Goal: Information Seeking & Learning: Learn about a topic

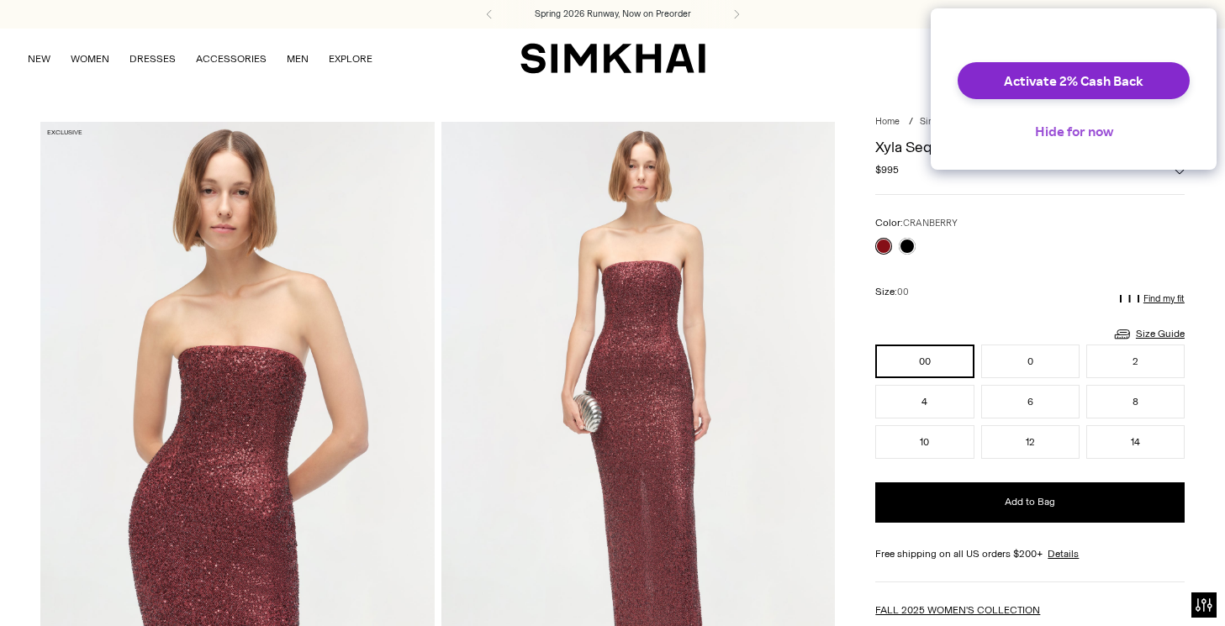
click at [1064, 145] on button "Hide for now" at bounding box center [1074, 131] width 105 height 37
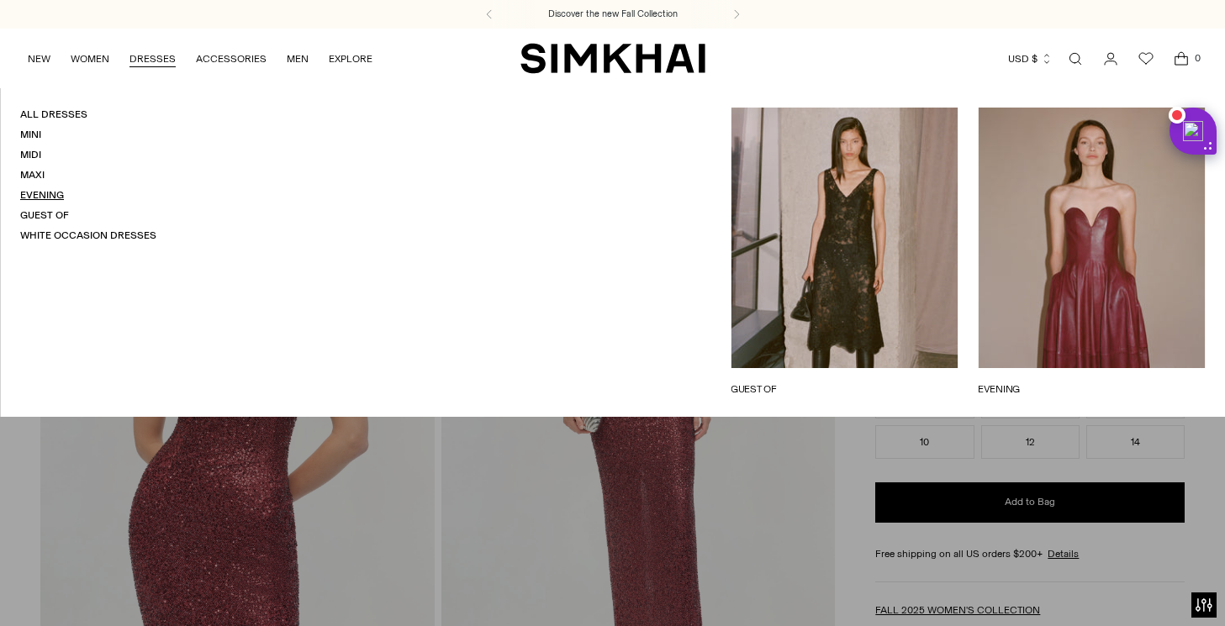
click at [33, 193] on link "Evening" at bounding box center [42, 195] width 44 height 12
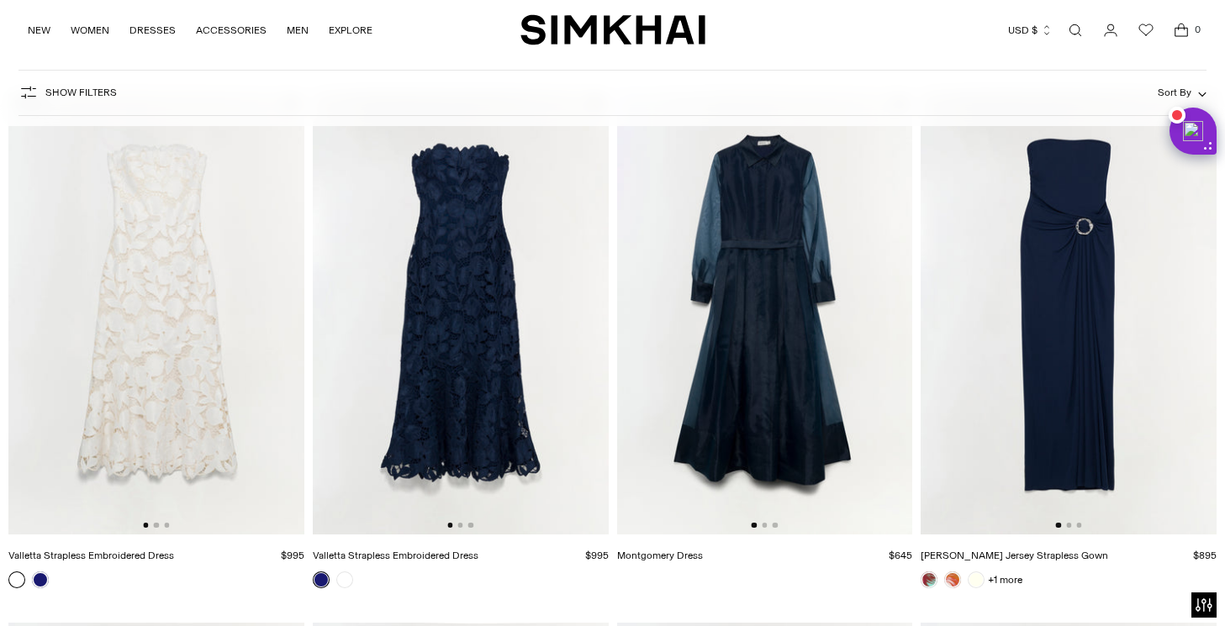
scroll to position [1720, 0]
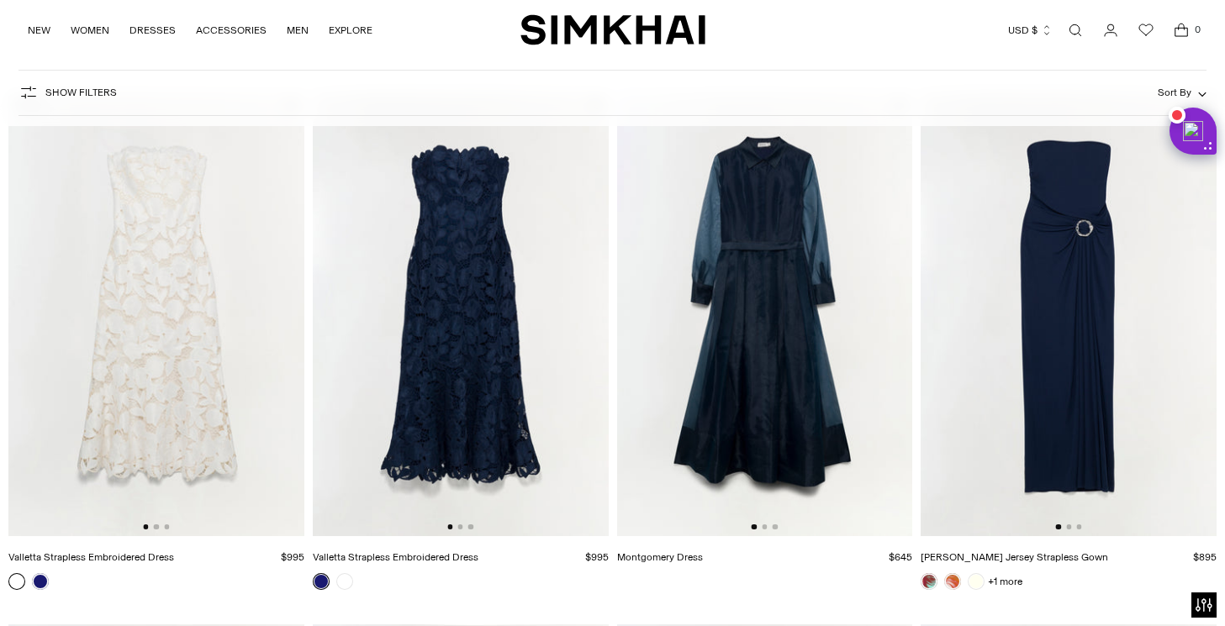
click at [1051, 293] on img at bounding box center [1069, 315] width 296 height 444
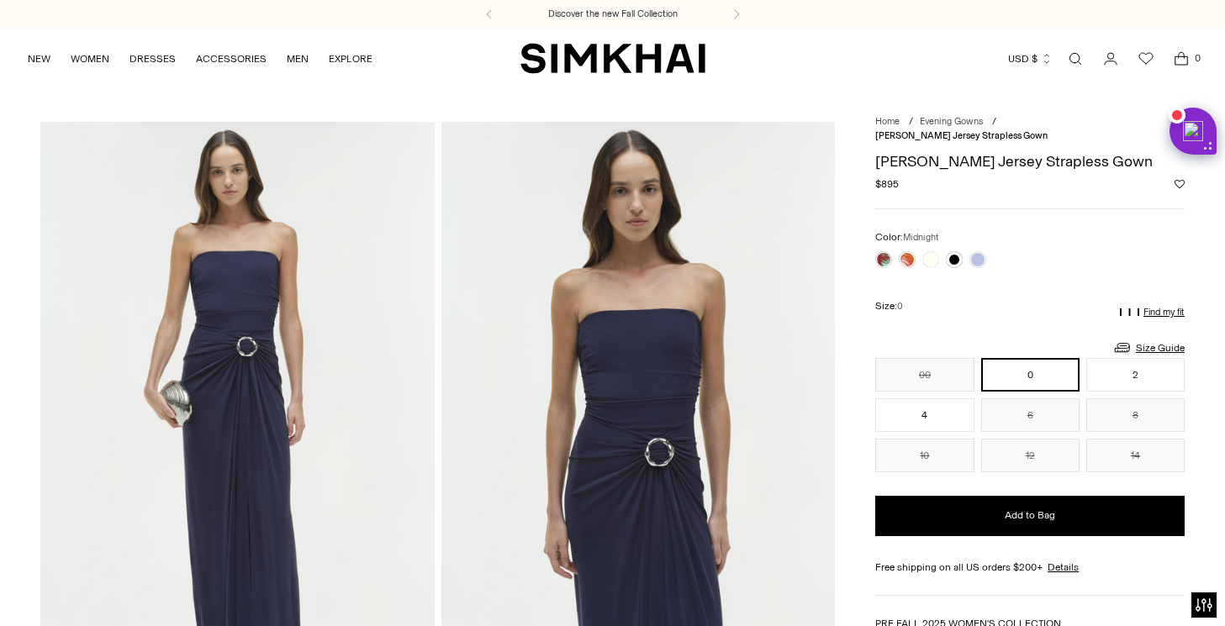
click at [668, 449] on img at bounding box center [638, 417] width 394 height 591
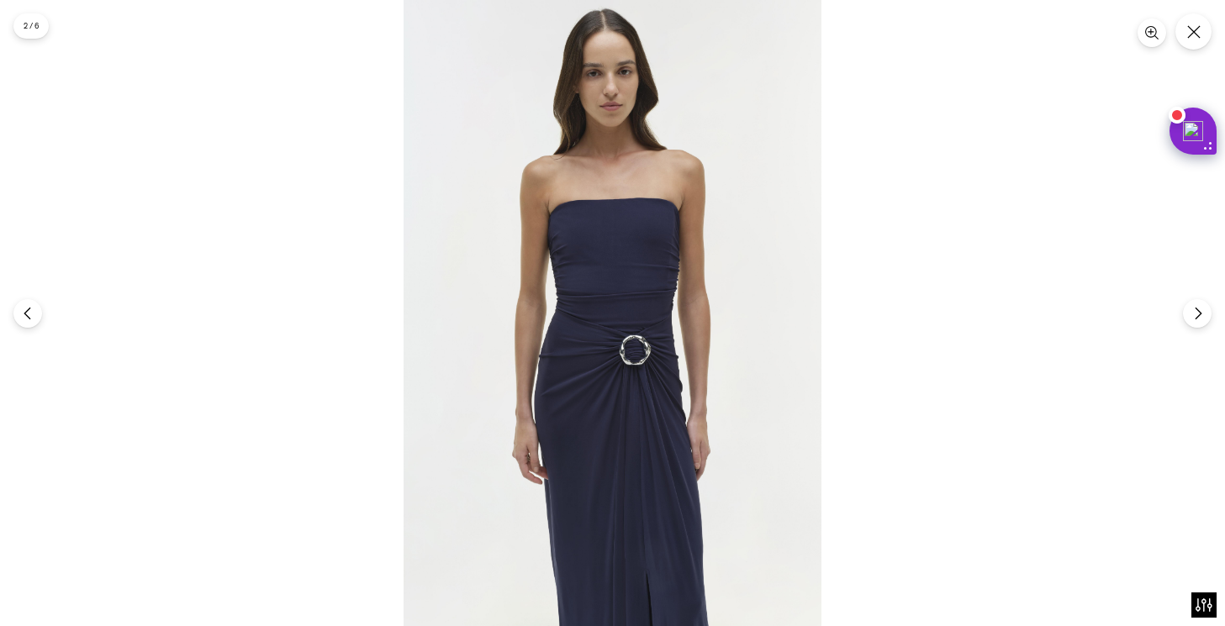
click at [643, 362] on img at bounding box center [613, 313] width 418 height 626
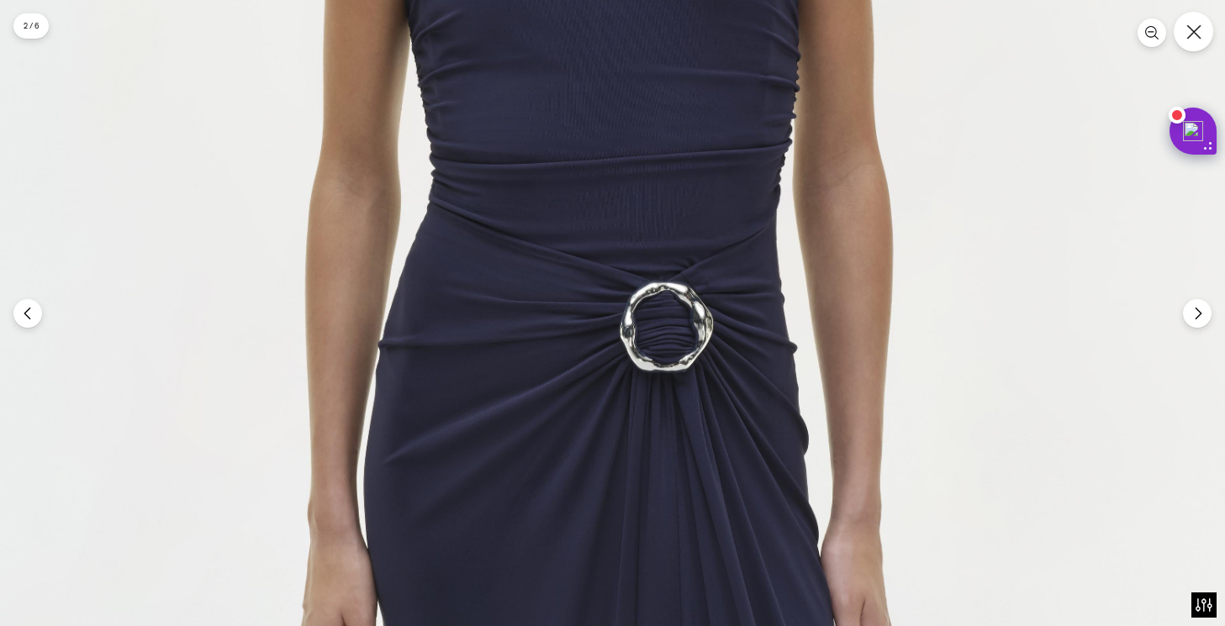
click at [1197, 41] on button "Close" at bounding box center [1194, 32] width 40 height 40
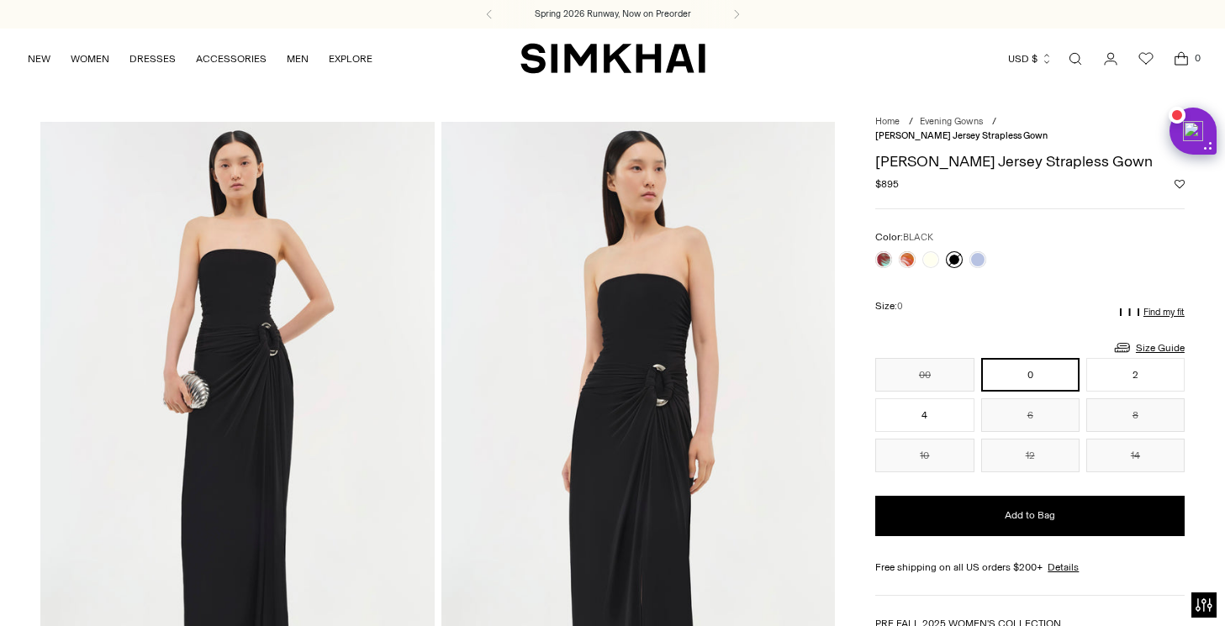
click at [955, 251] on link at bounding box center [954, 259] width 17 height 17
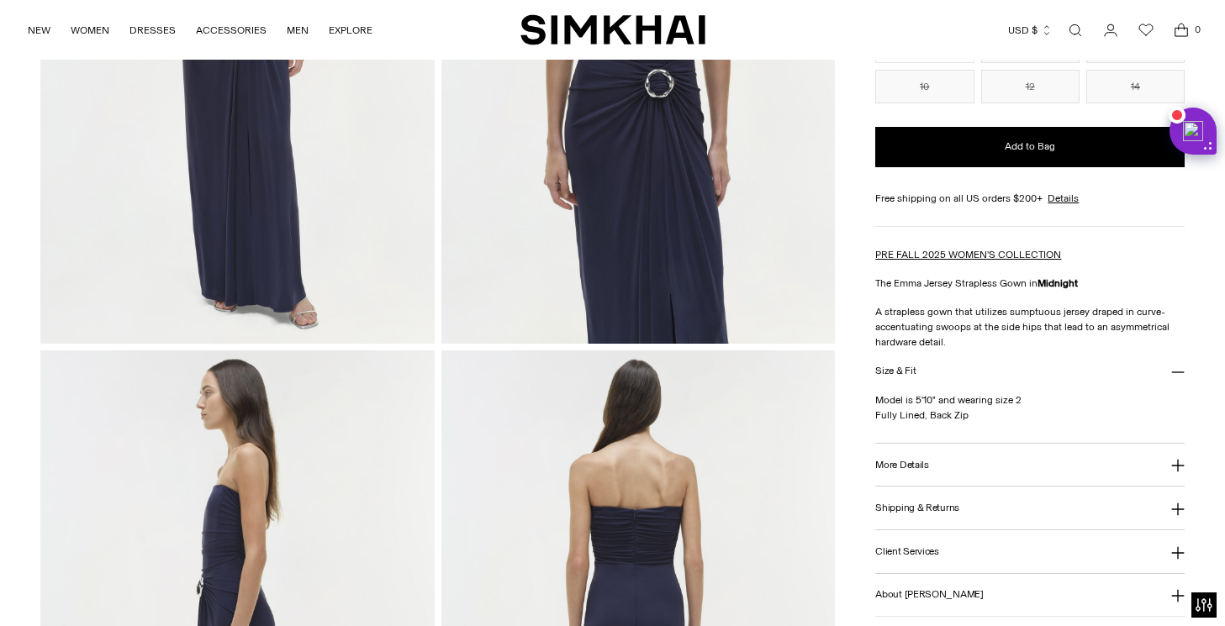
scroll to position [377, 0]
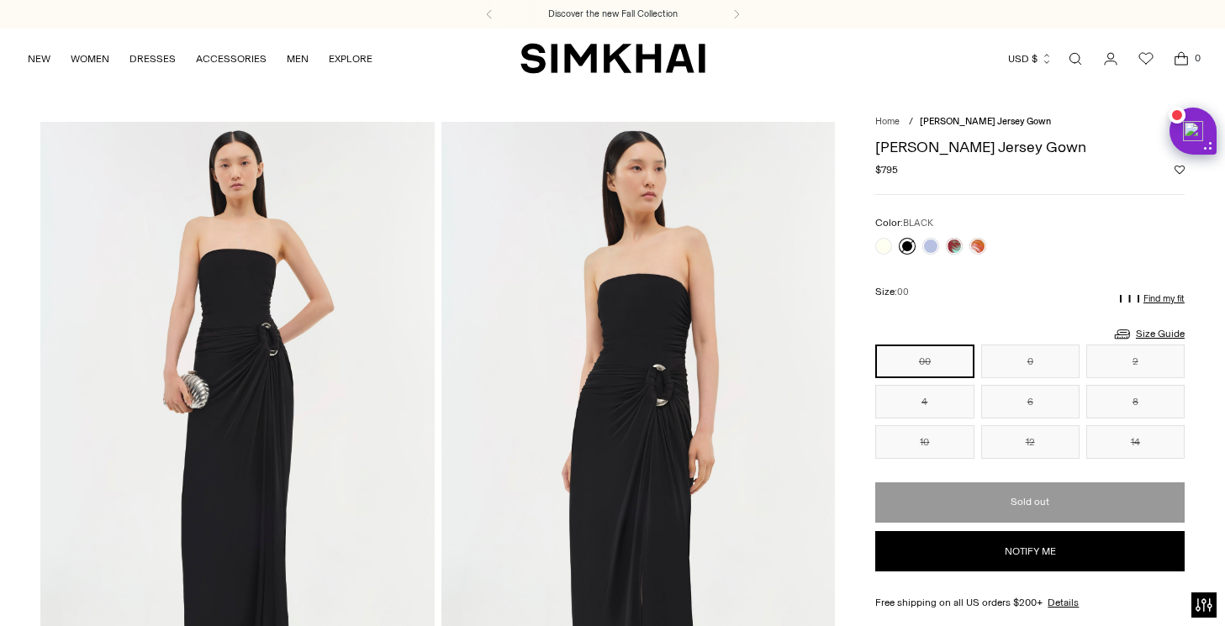
click at [688, 372] on img at bounding box center [638, 417] width 394 height 591
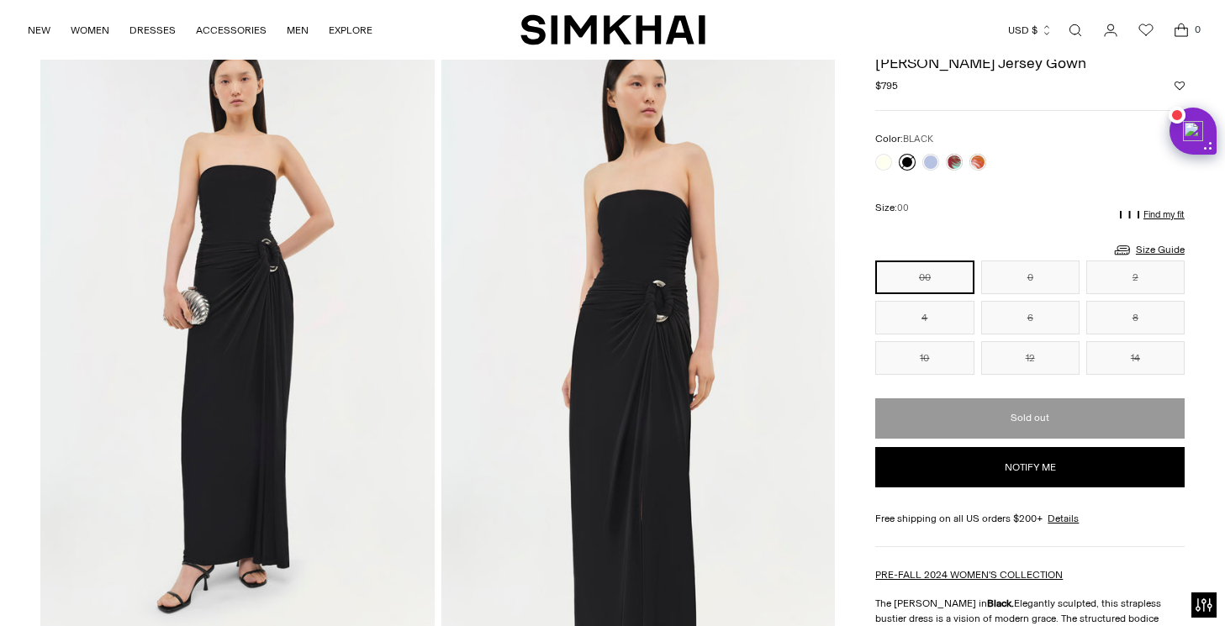
scroll to position [91, 0]
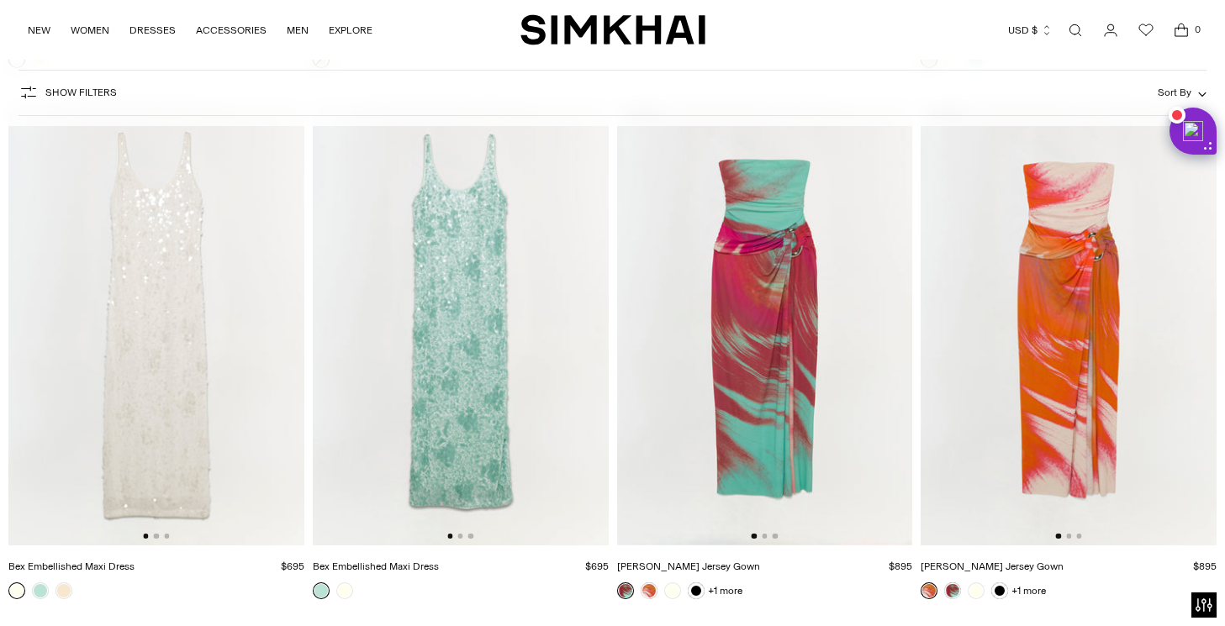
scroll to position [3306, 0]
click at [1064, 264] on img at bounding box center [1069, 325] width 296 height 444
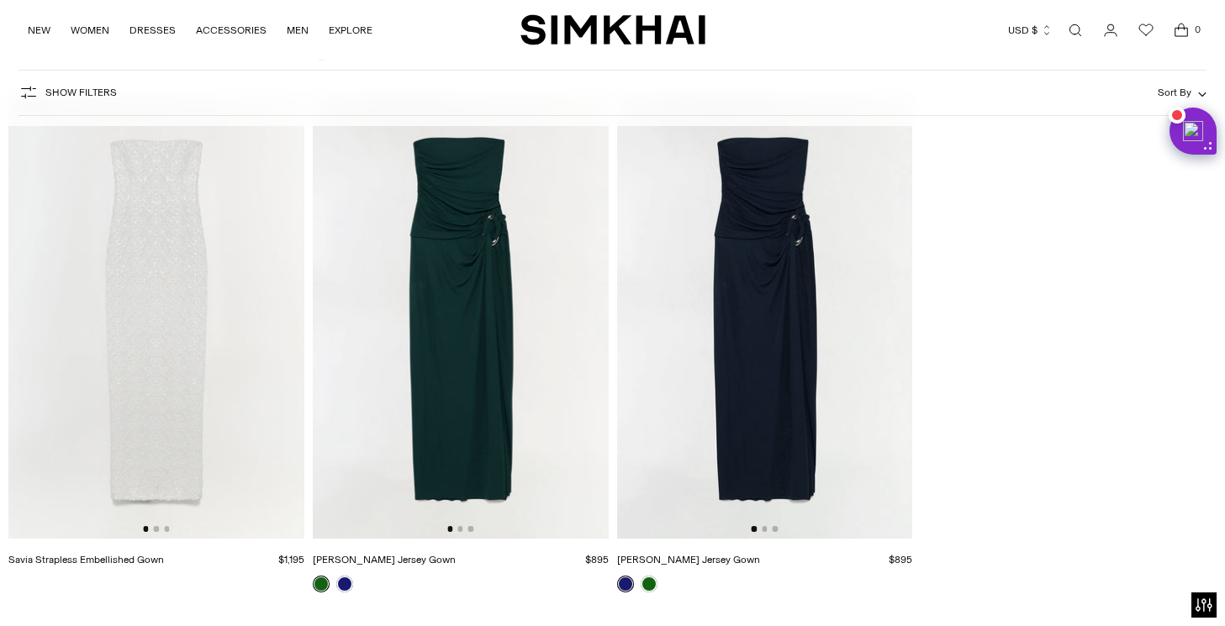
scroll to position [5446, 0]
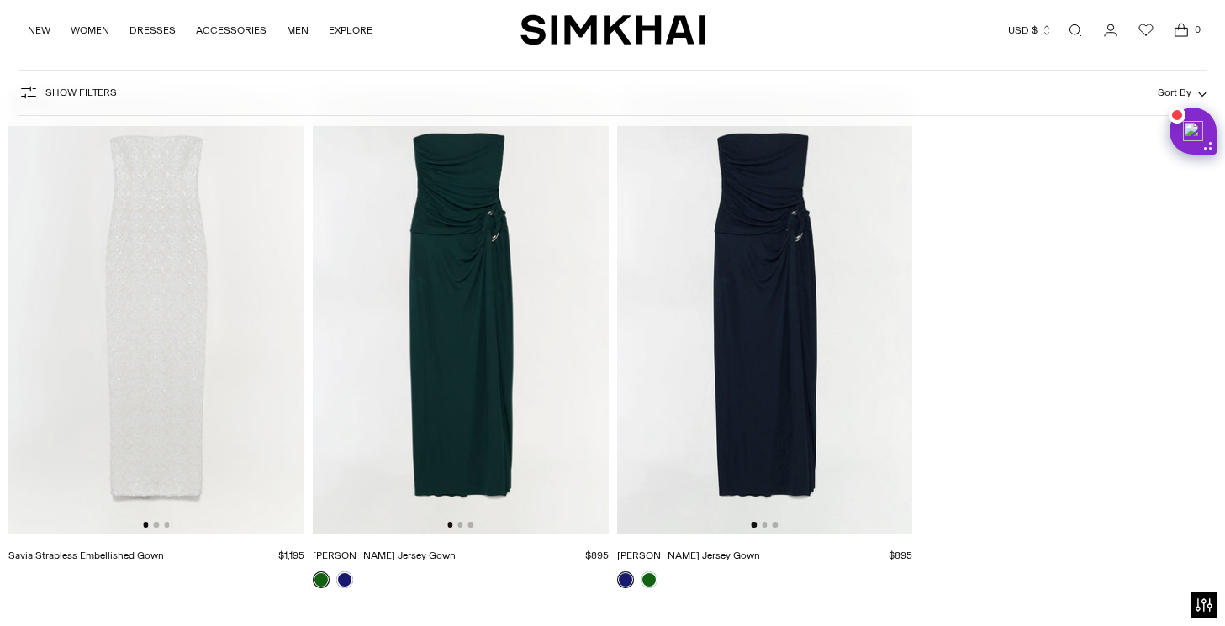
click at [477, 424] on img at bounding box center [461, 313] width 296 height 444
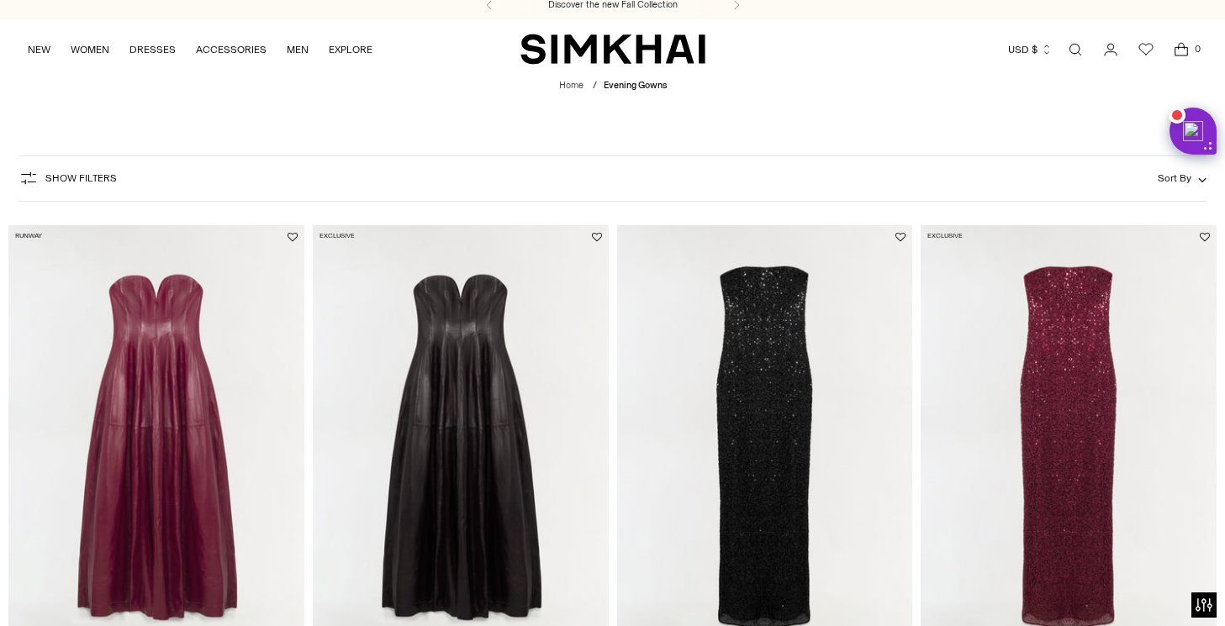
scroll to position [0, 0]
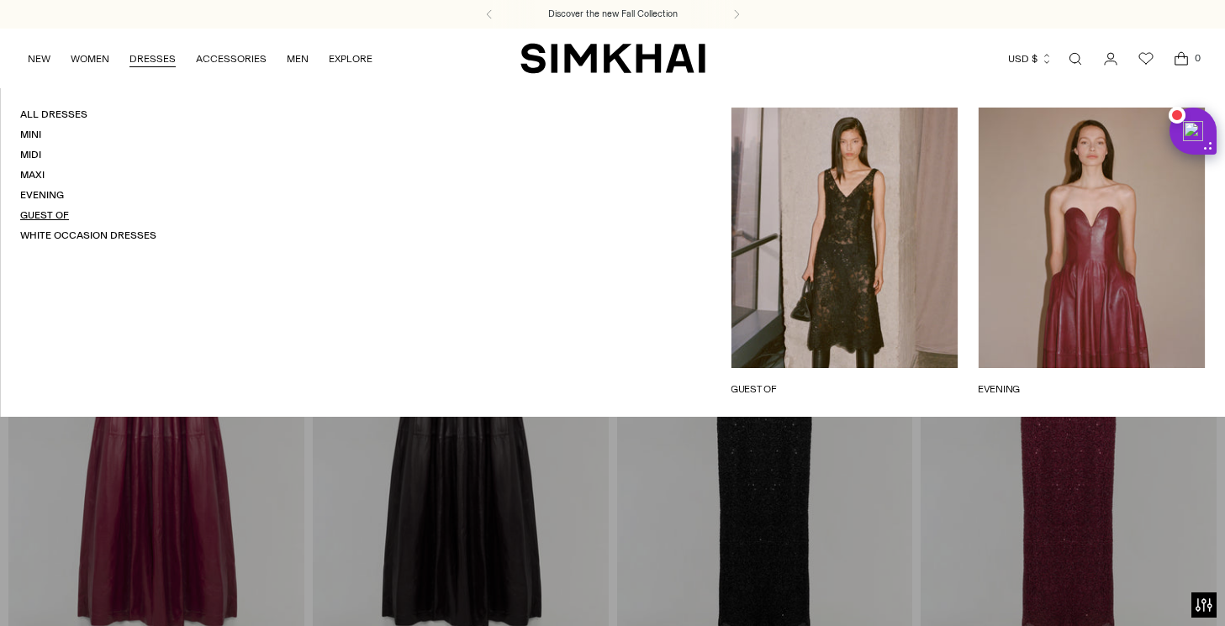
click at [42, 210] on link "Guest Of" at bounding box center [44, 215] width 49 height 12
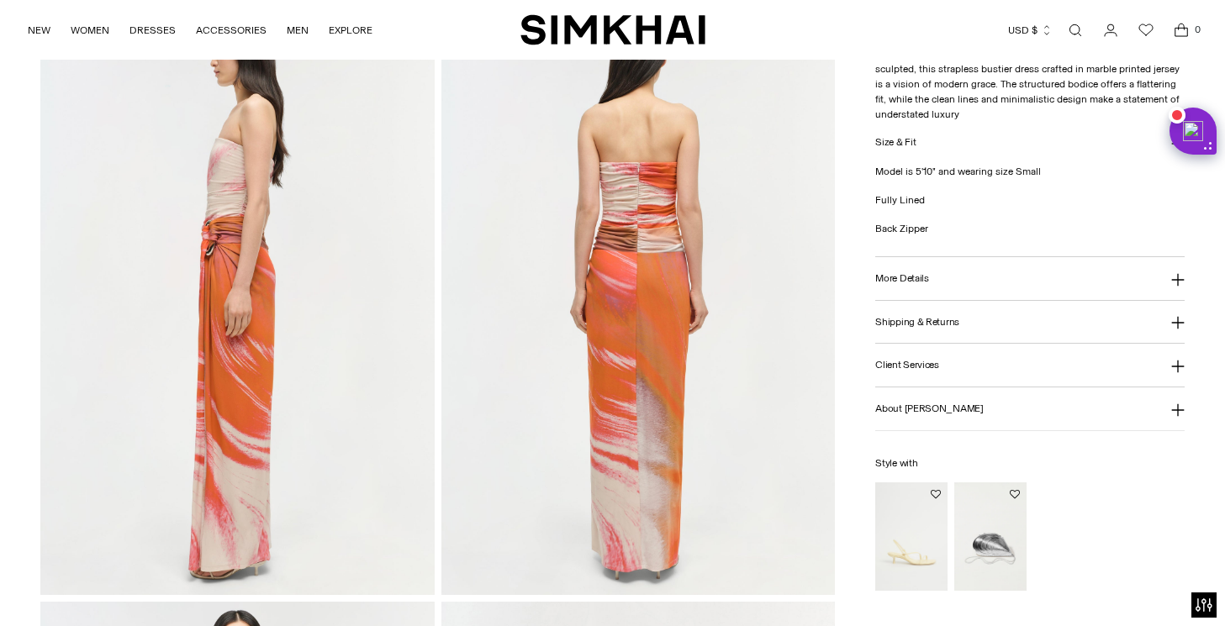
scroll to position [718, 0]
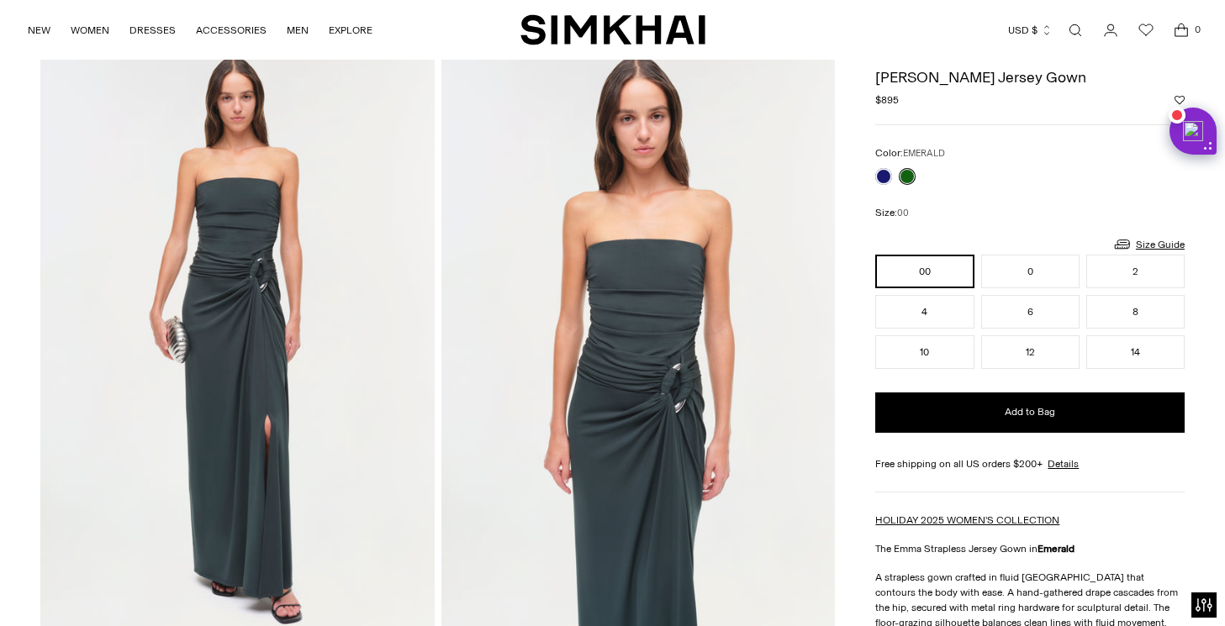
scroll to position [49, 0]
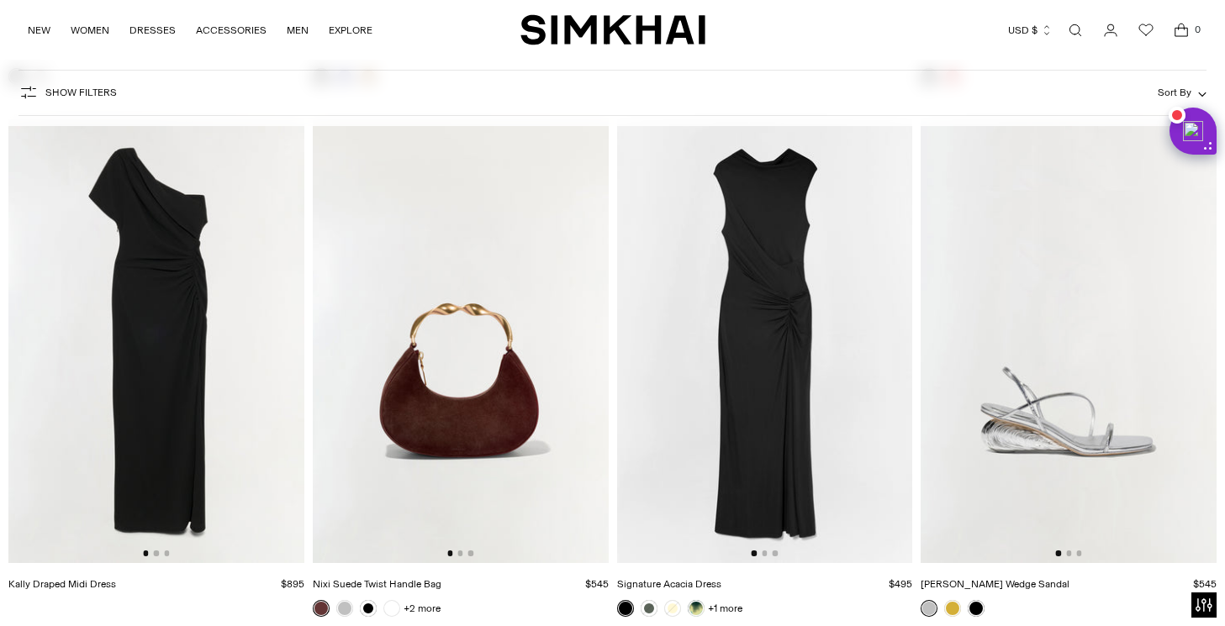
scroll to position [5440, 0]
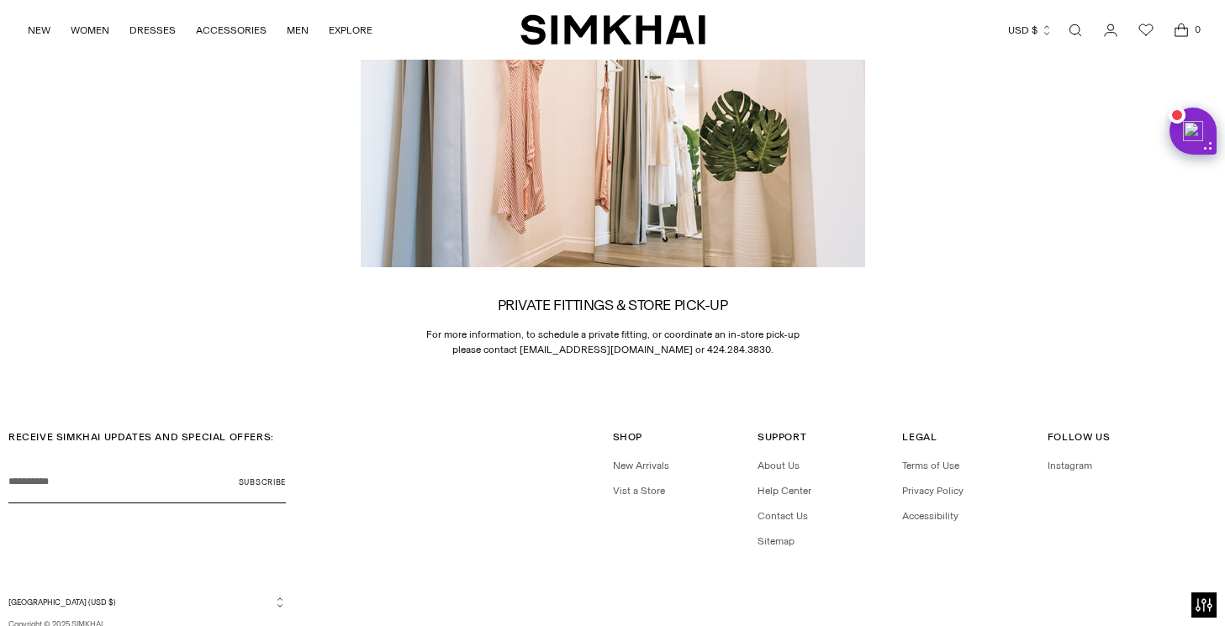
scroll to position [2585, 0]
